Goal: Find specific page/section: Find specific page/section

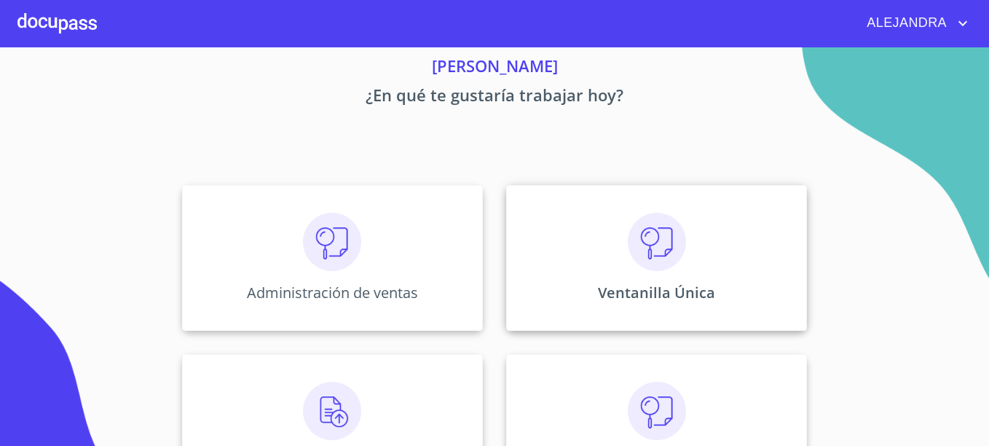
scroll to position [117, 0]
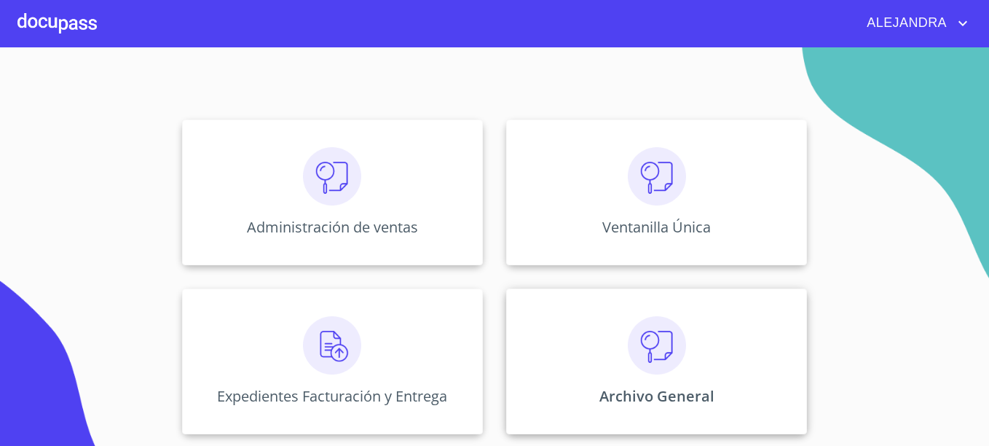
click at [645, 321] on img at bounding box center [657, 345] width 58 height 58
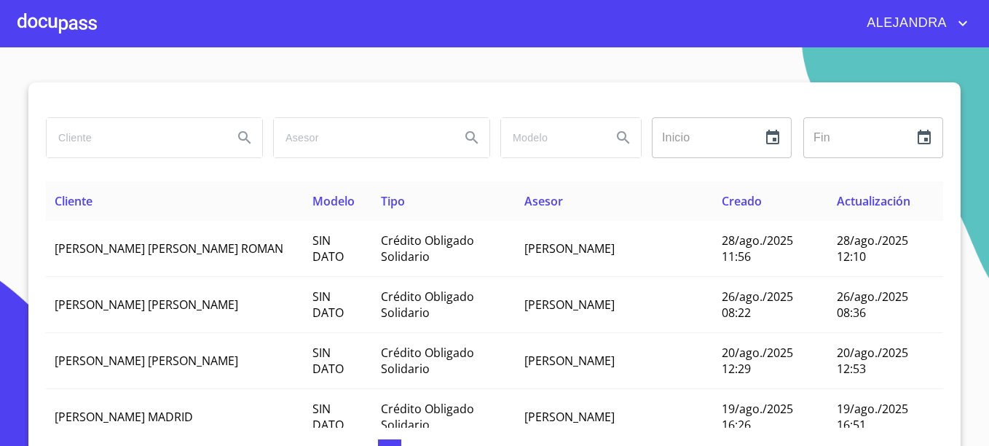
click at [167, 131] on input "search" at bounding box center [134, 137] width 175 height 39
type input "METRO A"
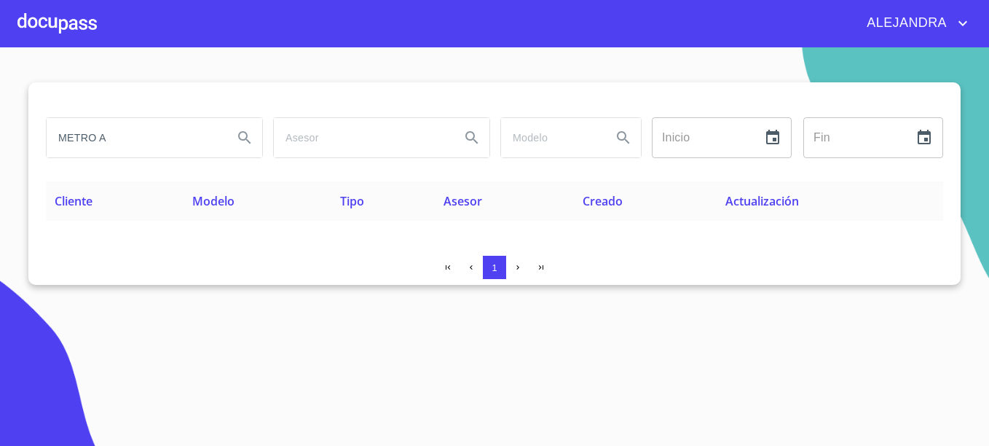
click at [55, 28] on div at bounding box center [56, 23] width 79 height 47
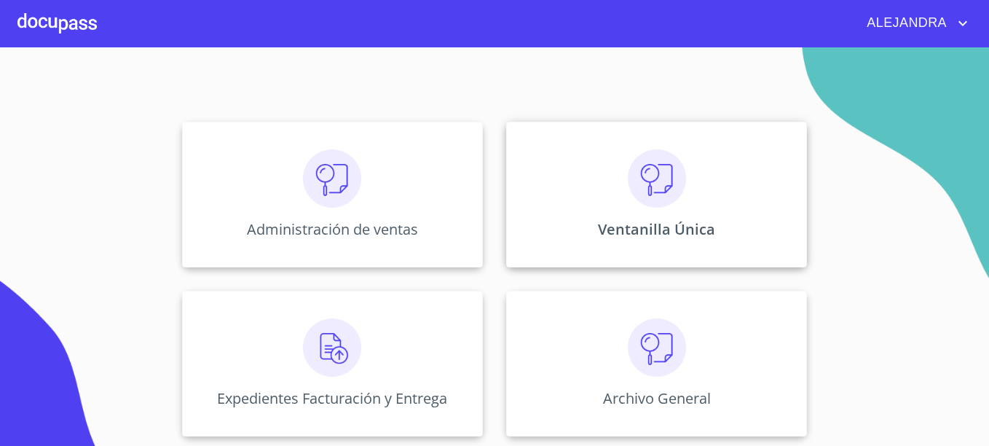
scroll to position [117, 0]
click at [639, 204] on img at bounding box center [657, 176] width 58 height 58
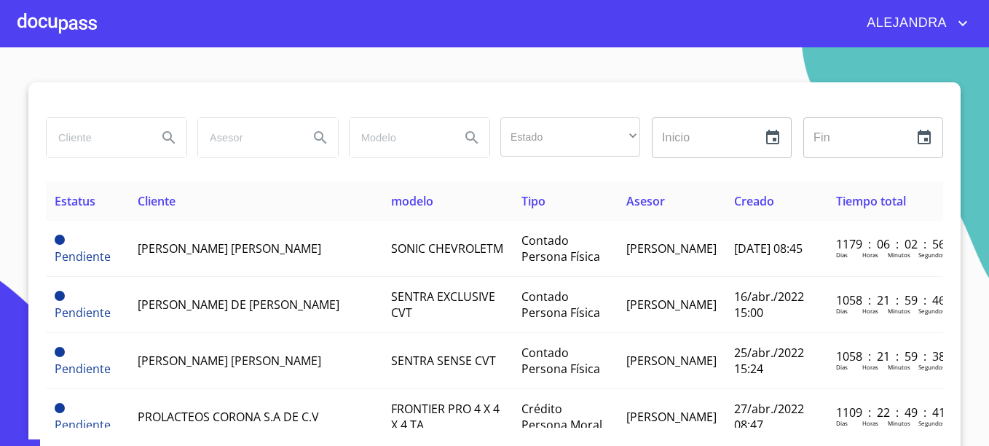
click at [71, 157] on input "search" at bounding box center [96, 137] width 99 height 39
type input "METRO A"
click at [161, 136] on icon "Search" at bounding box center [168, 137] width 17 height 17
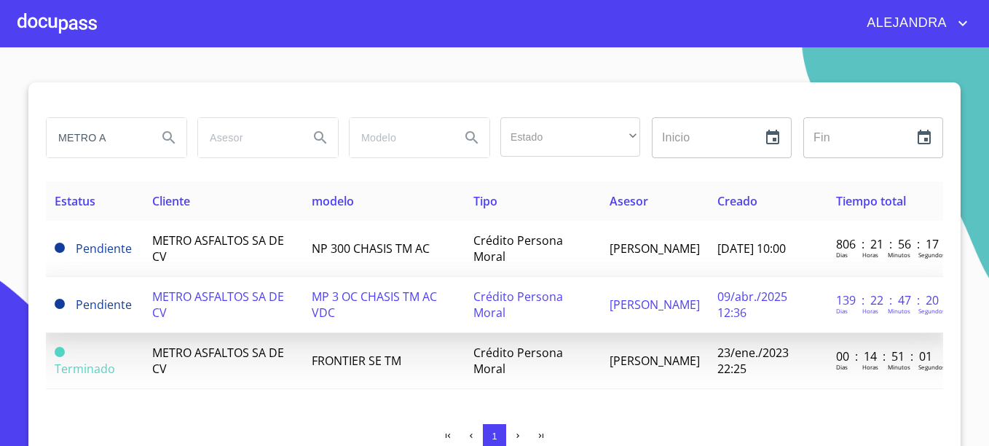
click at [205, 297] on span "METRO ASFALTOS SA DE CV" at bounding box center [218, 304] width 132 height 32
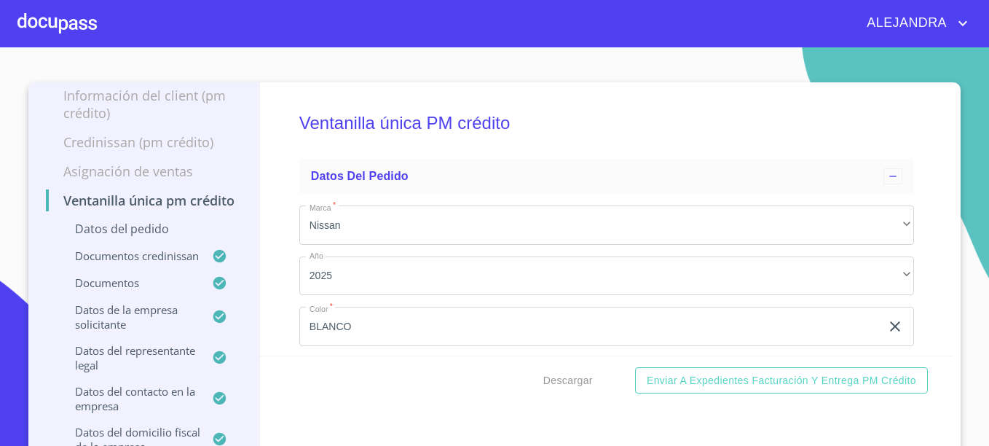
scroll to position [73, 0]
click at [170, 111] on p "Información del Client (PM crédito)" at bounding box center [144, 106] width 196 height 35
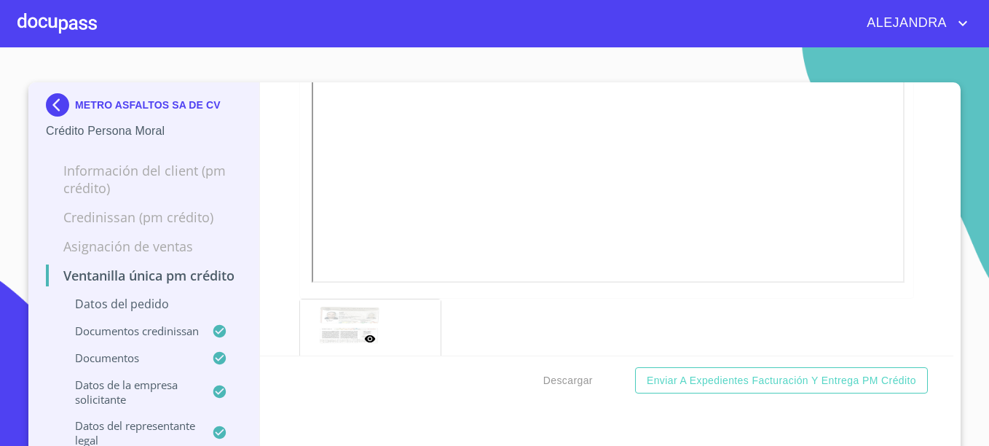
scroll to position [947, 0]
click at [925, 192] on div "Ventanilla única PM crédito Datos del pedido Marca   * Nissan ​ Año 2025 ​ Colo…" at bounding box center [607, 218] width 694 height 273
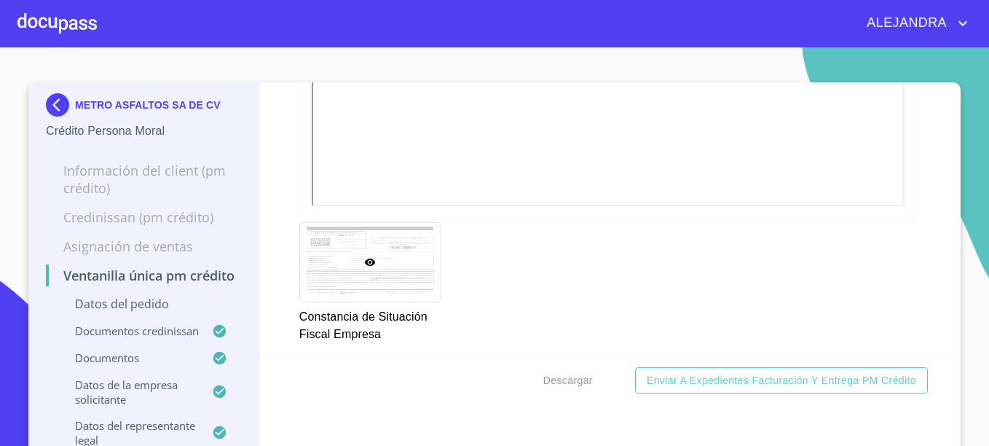
scroll to position [4298, 0]
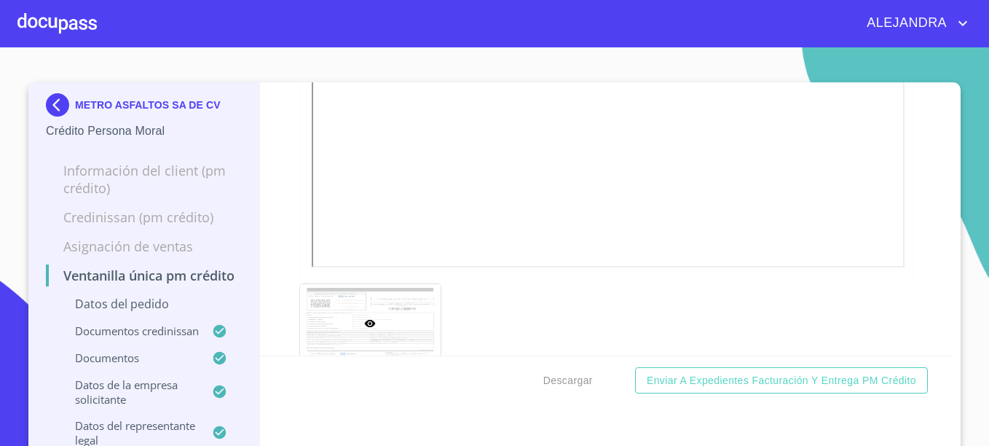
click at [919, 149] on div "Ventanilla única PM crédito Datos del pedido Marca   * Nissan ​ Año 2025 ​ Colo…" at bounding box center [607, 218] width 694 height 273
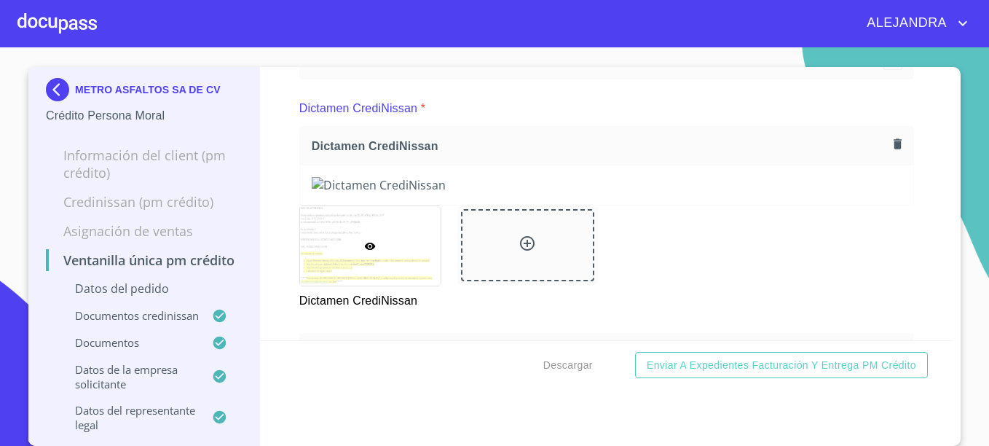
scroll to position [364, 0]
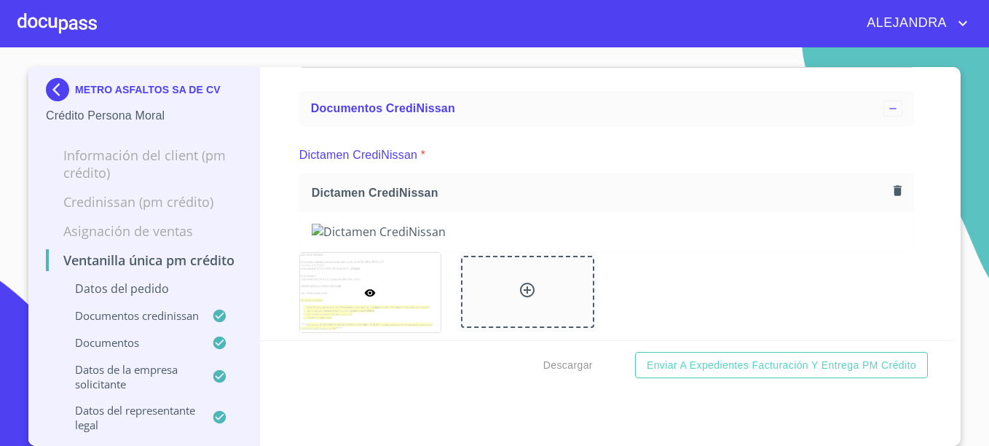
click at [562, 240] on img at bounding box center [607, 232] width 590 height 16
click at [409, 240] on img at bounding box center [607, 232] width 590 height 16
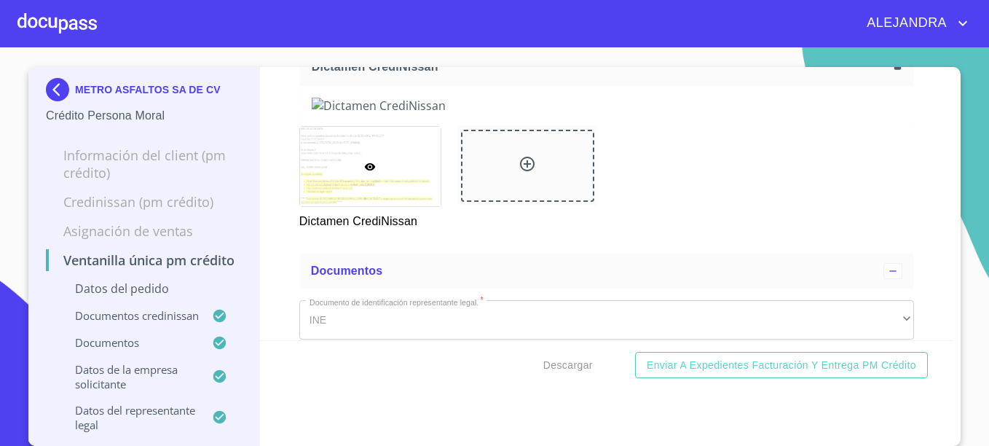
scroll to position [583, 0]
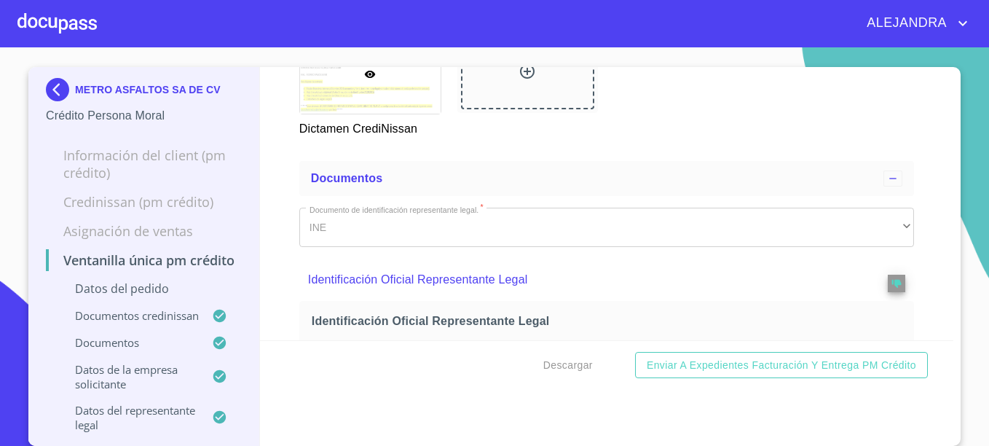
click at [463, 21] on img at bounding box center [607, 13] width 590 height 16
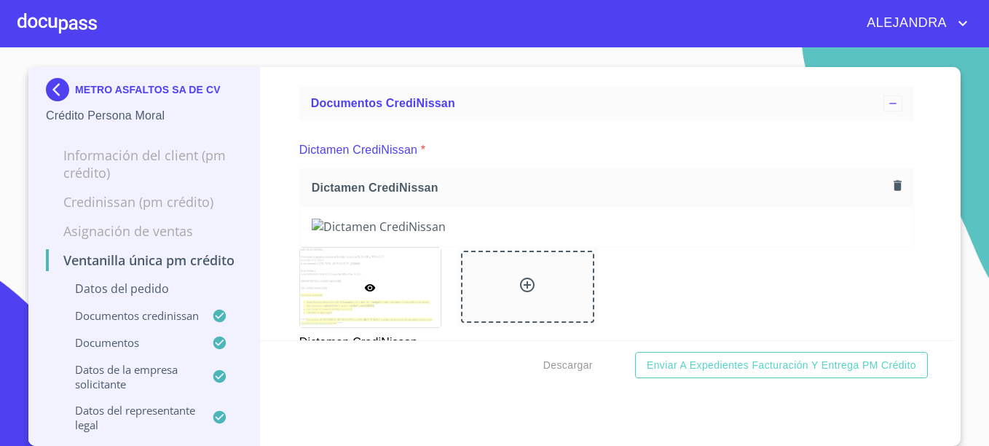
scroll to position [364, 0]
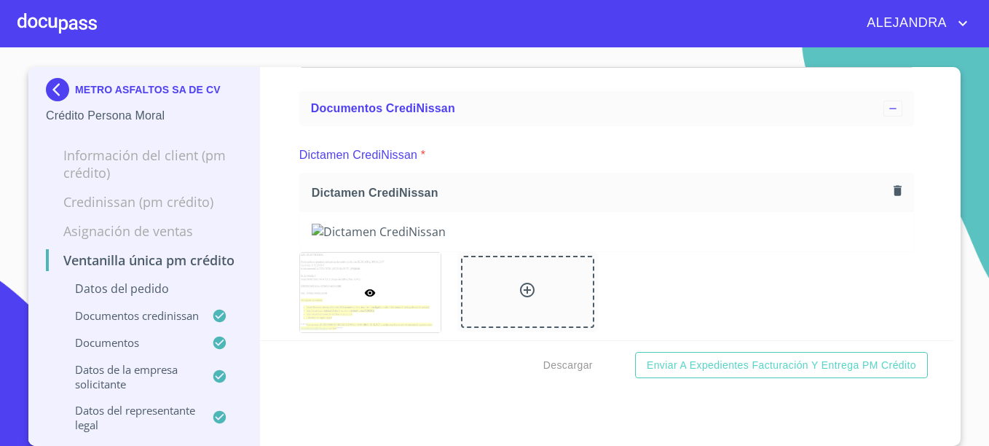
click at [486, 240] on img at bounding box center [607, 232] width 590 height 16
click at [56, 95] on img at bounding box center [60, 89] width 29 height 23
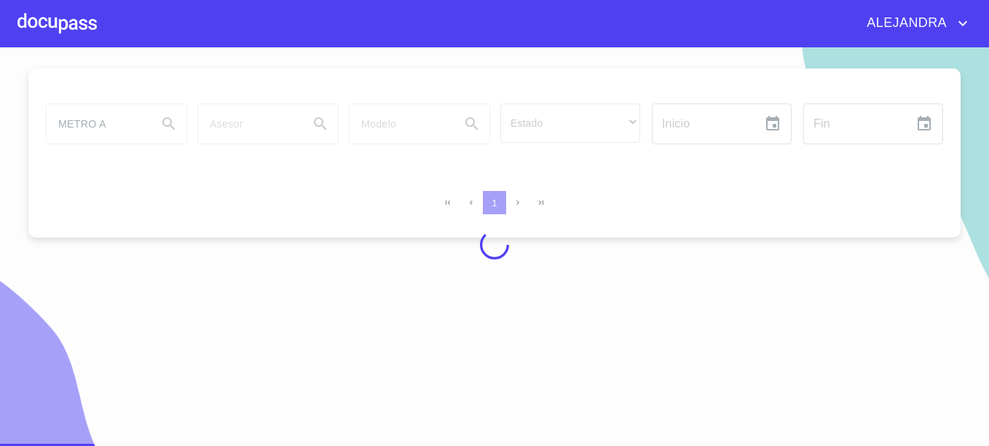
scroll to position [17, 0]
